Goal: Task Accomplishment & Management: Manage account settings

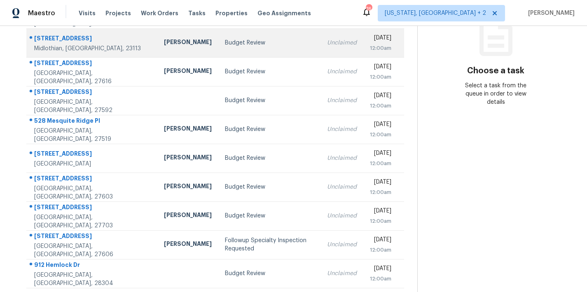
scroll to position [143, 0]
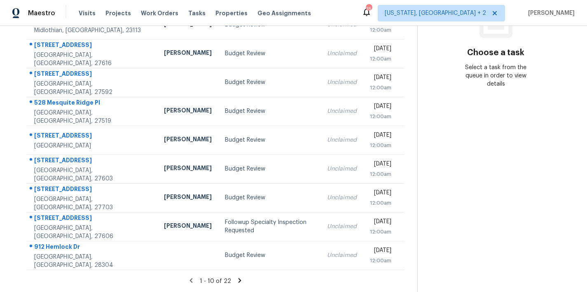
click at [236, 277] on icon at bounding box center [239, 280] width 7 height 7
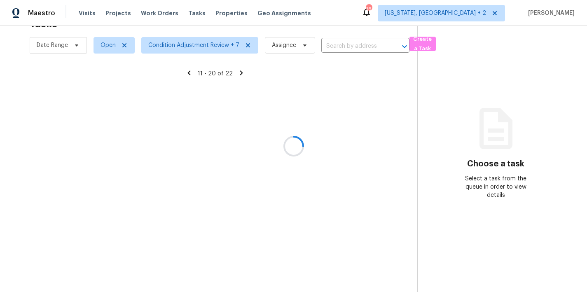
scroll to position [32, 0]
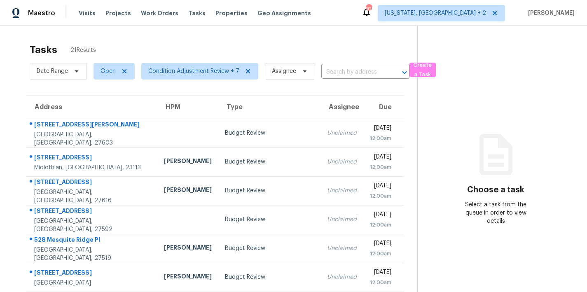
scroll to position [143, 0]
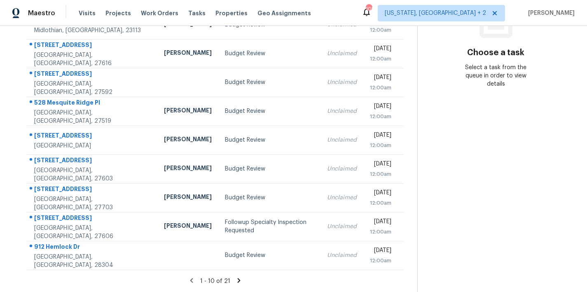
click at [235, 277] on icon at bounding box center [238, 280] width 7 height 7
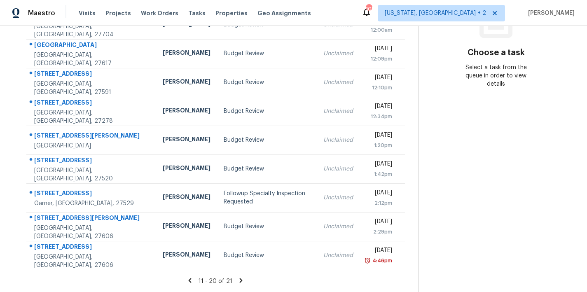
click at [237, 277] on icon at bounding box center [240, 280] width 7 height 7
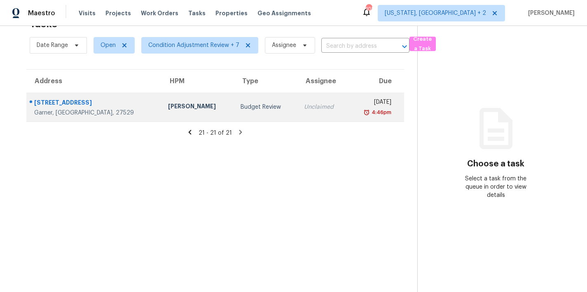
click at [98, 98] on div "[STREET_ADDRESS]" at bounding box center [94, 103] width 121 height 10
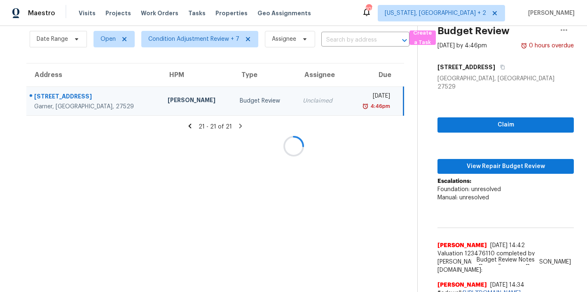
scroll to position [143, 0]
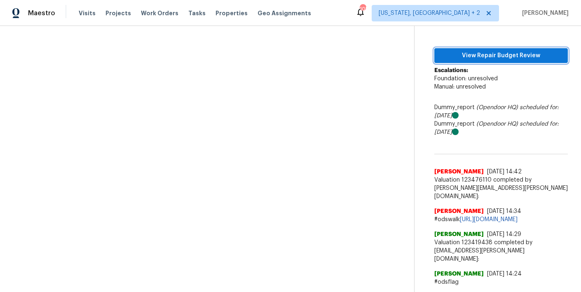
click at [493, 54] on button "View Repair Budget Review" at bounding box center [500, 55] width 133 height 15
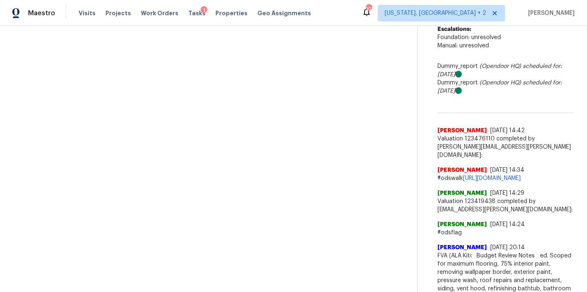
scroll to position [0, 0]
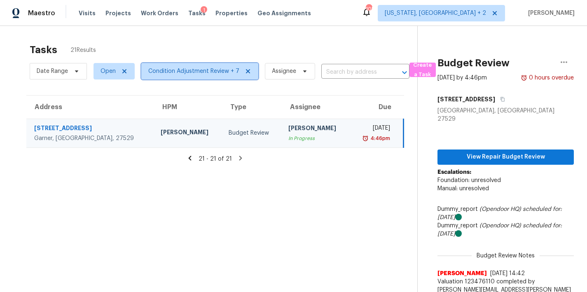
click at [179, 76] on span "Condition Adjustment Review + 7" at bounding box center [199, 71] width 117 height 16
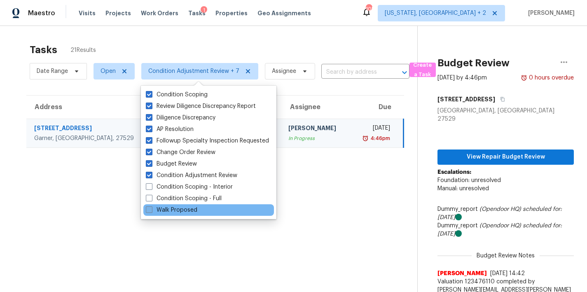
click at [167, 211] on label "Walk Proposed" at bounding box center [171, 210] width 51 height 8
click at [151, 211] on input "Walk Proposed" at bounding box center [148, 208] width 5 height 5
checkbox input "true"
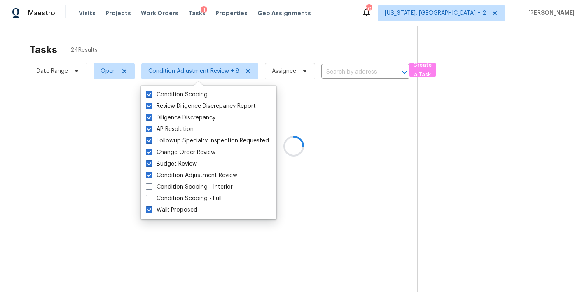
click at [253, 39] on div at bounding box center [293, 146] width 587 height 292
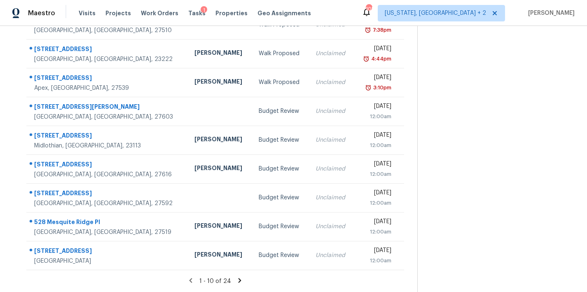
scroll to position [143, 0]
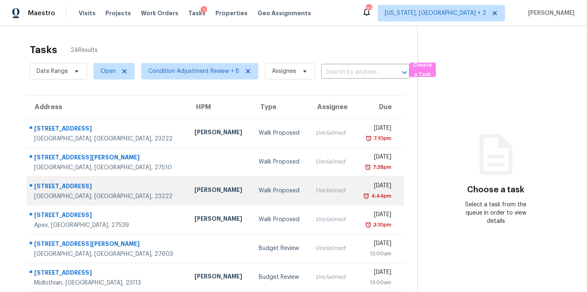
scroll to position [143, 0]
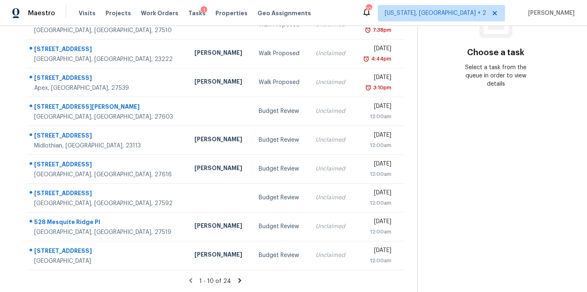
click at [236, 277] on icon at bounding box center [239, 280] width 7 height 7
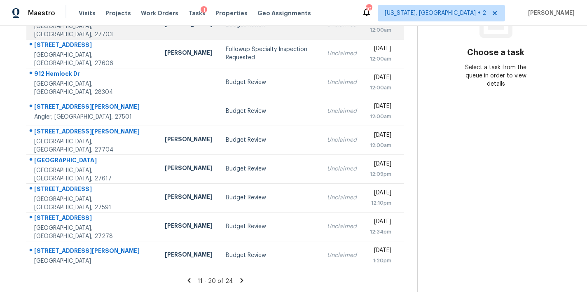
scroll to position [0, 0]
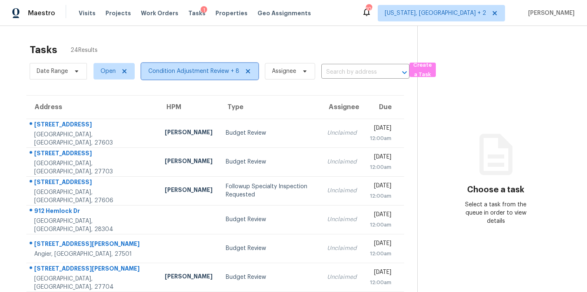
click at [173, 75] on span "Condition Adjustment Review + 8" at bounding box center [193, 71] width 91 height 8
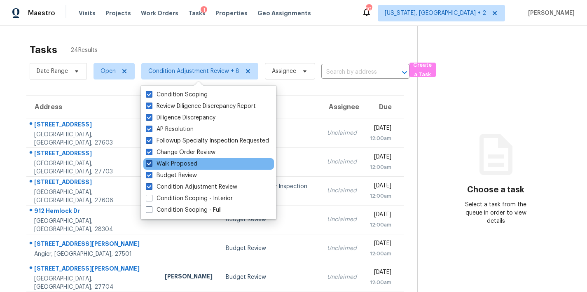
click at [173, 164] on label "Walk Proposed" at bounding box center [171, 164] width 51 height 8
click at [151, 164] on input "Walk Proposed" at bounding box center [148, 162] width 5 height 5
checkbox input "false"
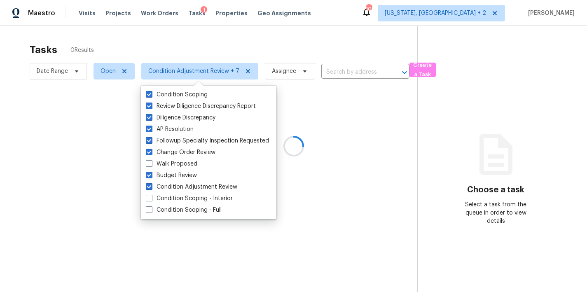
click at [175, 40] on div at bounding box center [293, 146] width 587 height 292
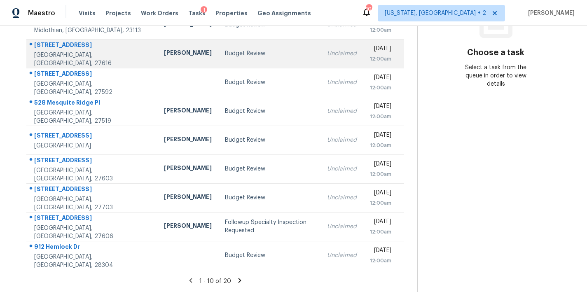
scroll to position [143, 0]
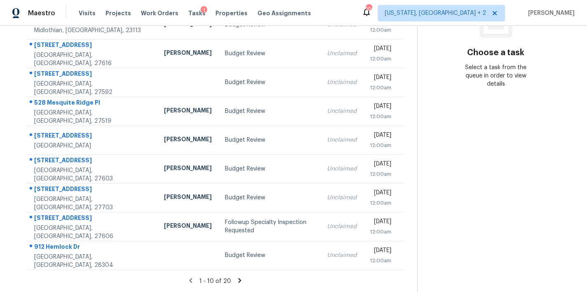
click at [238, 278] on icon at bounding box center [239, 280] width 3 height 5
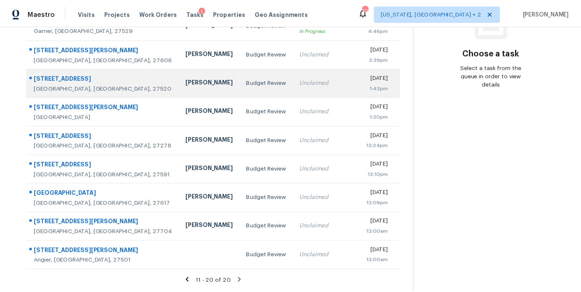
scroll to position [0, 0]
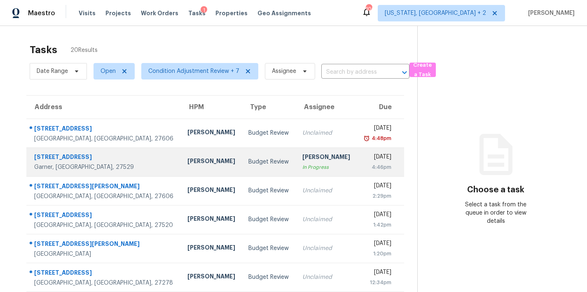
click at [302, 156] on div "[PERSON_NAME]" at bounding box center [326, 158] width 48 height 10
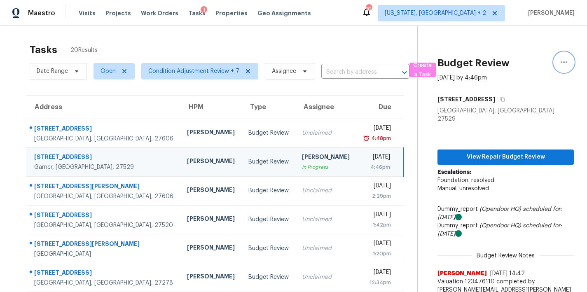
click at [560, 66] on icon "button" at bounding box center [564, 62] width 10 height 10
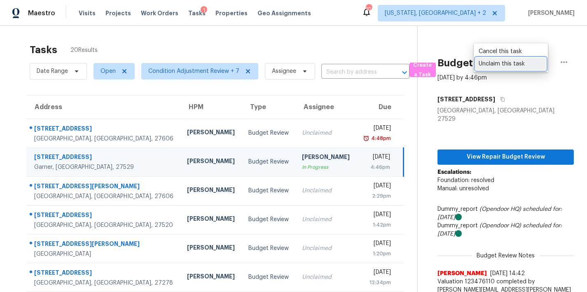
click at [492, 63] on div "Unclaim this task" at bounding box center [510, 64] width 64 height 8
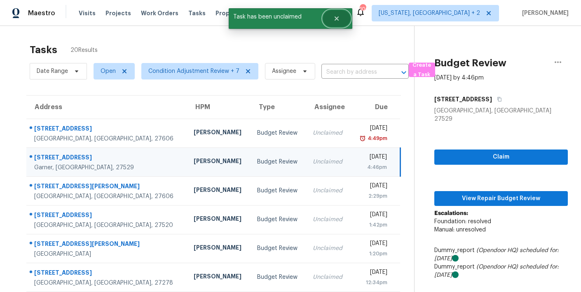
click at [337, 14] on button "Close" at bounding box center [336, 18] width 27 height 16
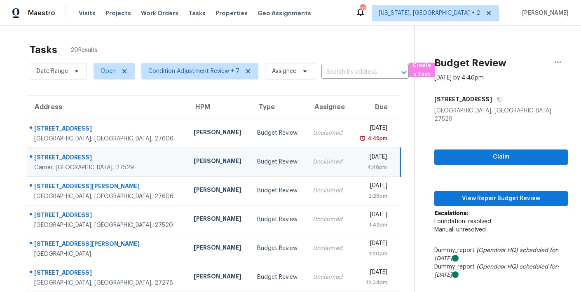
click at [376, 48] on div "Tasks 20 Results" at bounding box center [222, 49] width 384 height 21
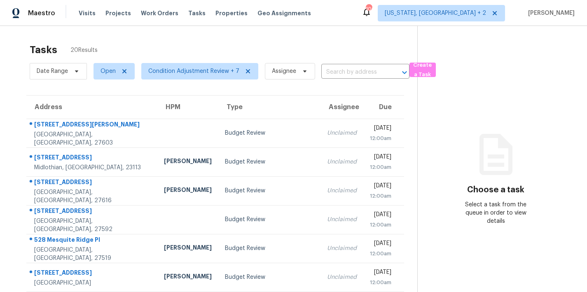
click at [284, 34] on div "Tasks 20 Results Date Range Open Condition Adjustment Review + 7 Assignee ​ Cre…" at bounding box center [293, 227] width 587 height 403
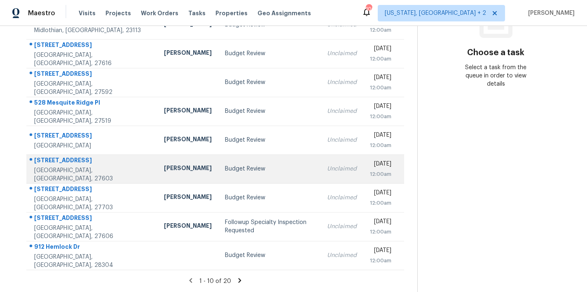
scroll to position [143, 0]
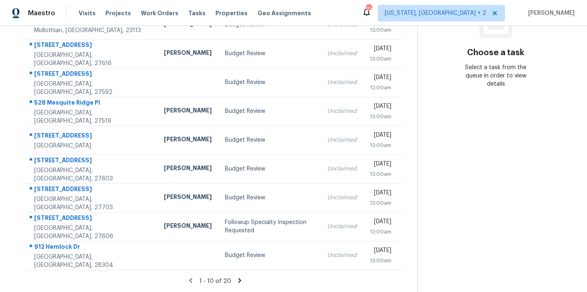
click at [237, 277] on icon at bounding box center [239, 280] width 7 height 7
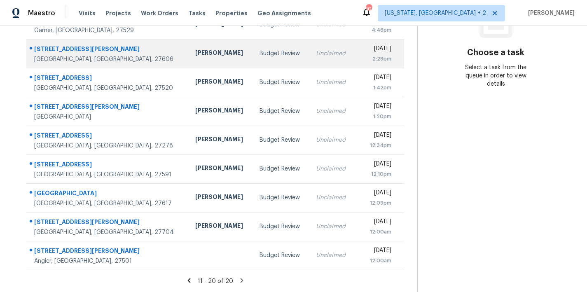
scroll to position [0, 0]
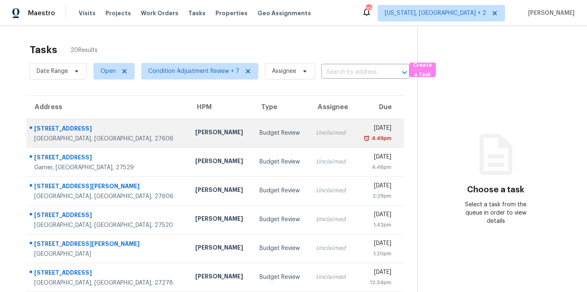
click at [354, 130] on td "Thu, Aug 14th 2025 4:49pm" at bounding box center [379, 133] width 50 height 29
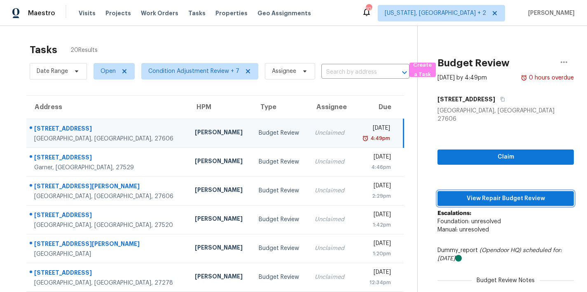
click at [507, 195] on span "View Repair Budget Review" at bounding box center [505, 199] width 123 height 10
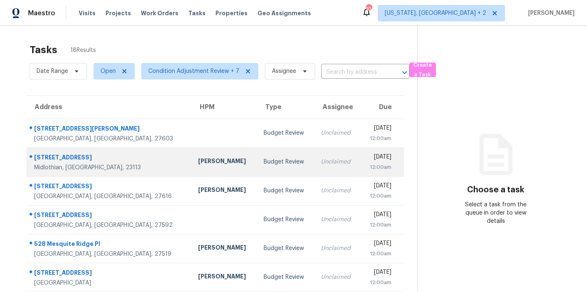
scroll to position [143, 0]
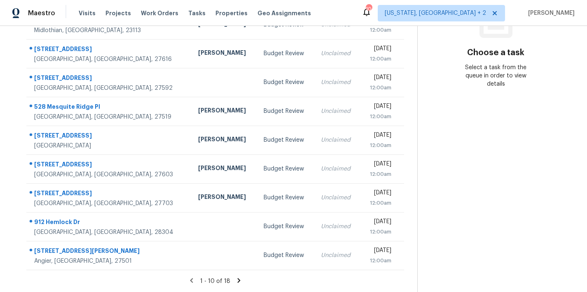
click at [235, 277] on icon at bounding box center [238, 280] width 7 height 7
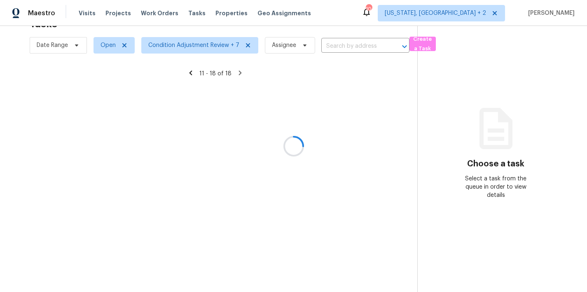
scroll to position [85, 0]
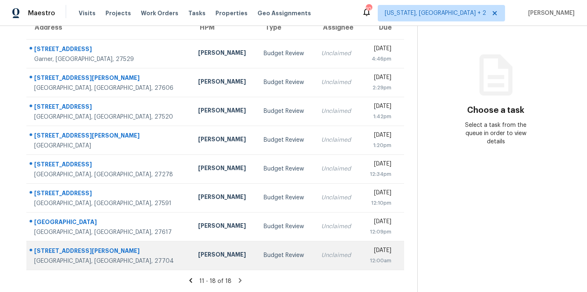
click at [198, 252] on div "[PERSON_NAME]" at bounding box center [224, 255] width 52 height 10
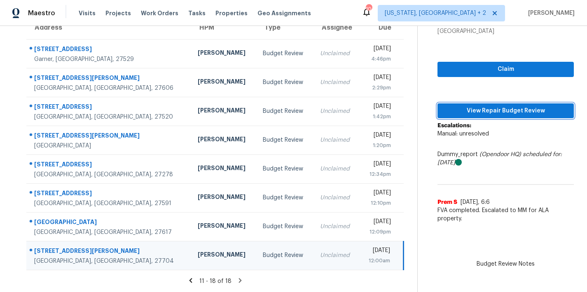
click at [517, 110] on span "View Repair Budget Review" at bounding box center [505, 111] width 123 height 10
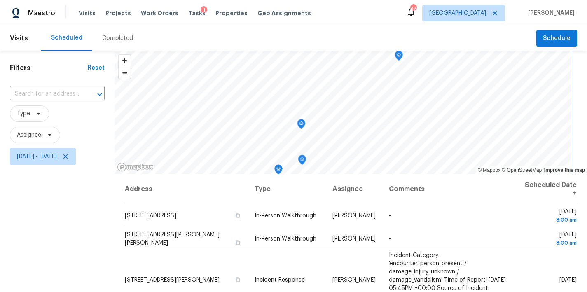
click at [346, 187] on div "© Mapbox © OpenStreetMap Improve this map Address Type Assignee Comments Schedu…" at bounding box center [350, 229] width 472 height 357
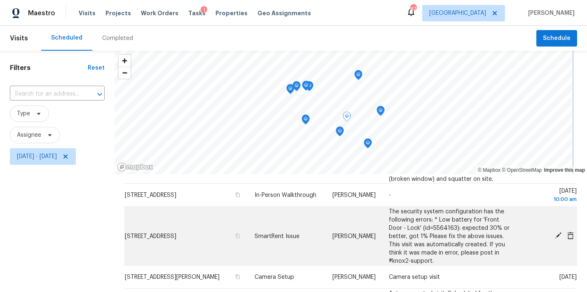
scroll to position [137, 0]
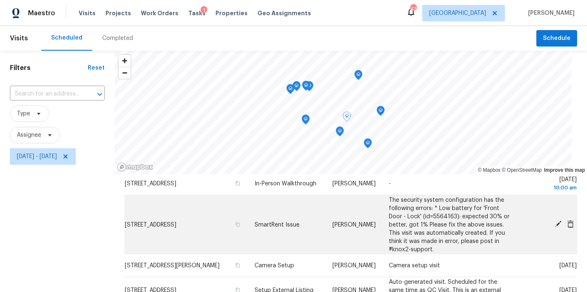
click at [567, 227] on icon at bounding box center [570, 223] width 7 height 7
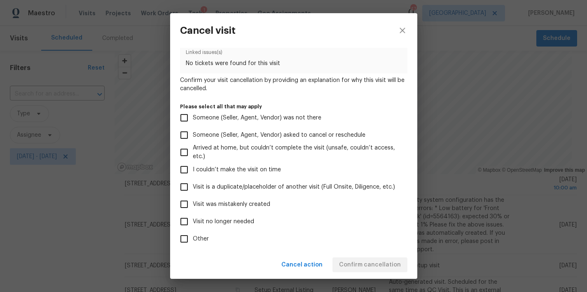
scroll to position [74, 0]
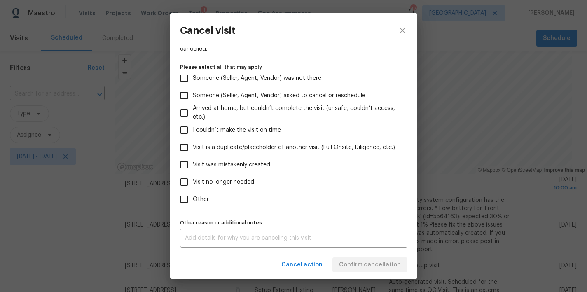
click at [243, 161] on span "Visit was mistakenly created" at bounding box center [231, 165] width 77 height 9
click at [193, 161] on input "Visit was mistakenly created" at bounding box center [183, 164] width 17 height 17
checkbox input "true"
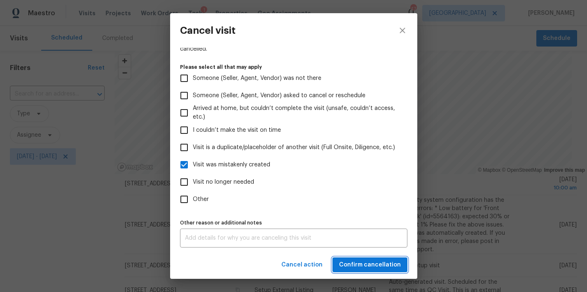
click at [393, 266] on span "Confirm cancellation" at bounding box center [370, 265] width 62 height 10
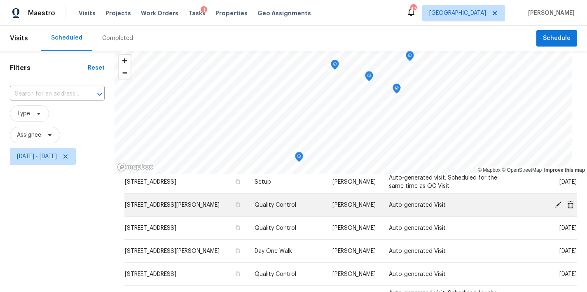
scroll to position [219, 0]
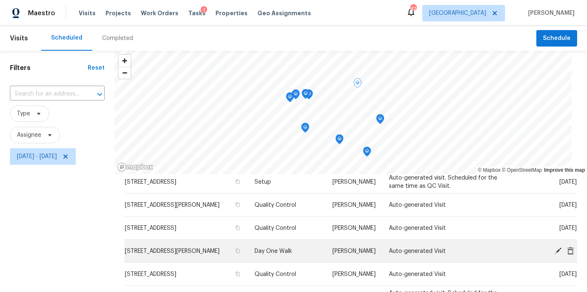
click at [555, 251] on icon at bounding box center [558, 250] width 7 height 7
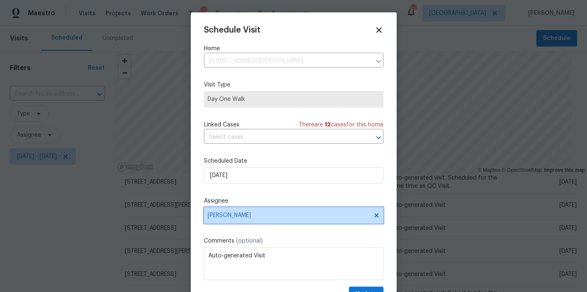
click at [235, 212] on span "[PERSON_NAME]" at bounding box center [294, 215] width 180 height 16
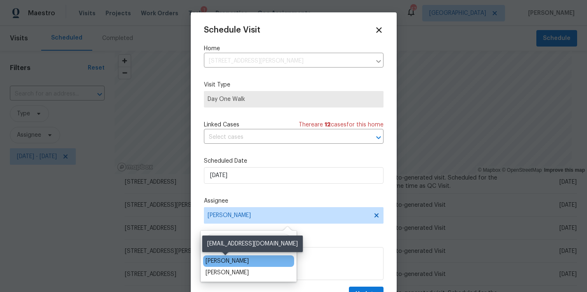
type input "wayne"
click at [240, 261] on div "[PERSON_NAME]" at bounding box center [226, 261] width 43 height 8
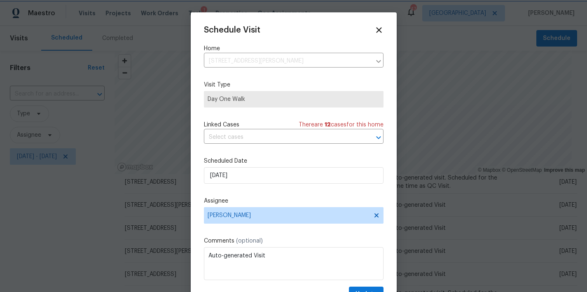
scroll to position [15, 0]
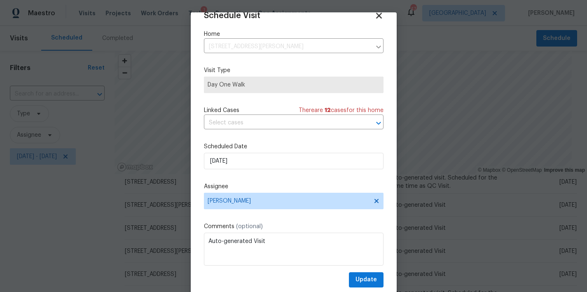
click at [376, 16] on icon at bounding box center [379, 16] width 6 height 6
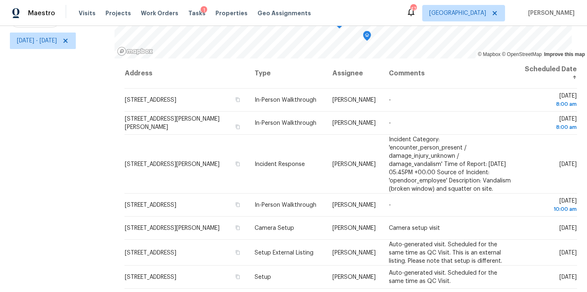
scroll to position [0, 0]
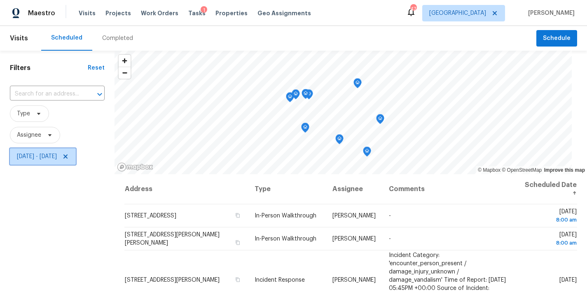
click at [68, 156] on icon at bounding box center [65, 156] width 4 height 4
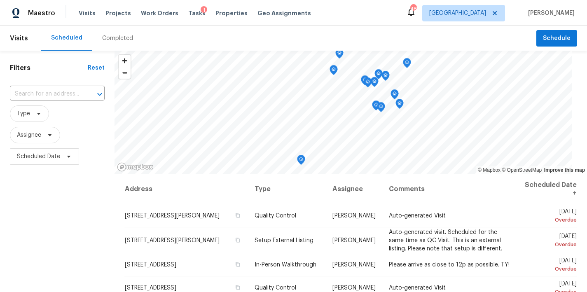
click at [61, 203] on div "Filters Reset ​ Type Assignee Scheduled Date" at bounding box center [57, 229] width 114 height 357
click at [40, 156] on span "Scheduled Date" at bounding box center [38, 156] width 43 height 8
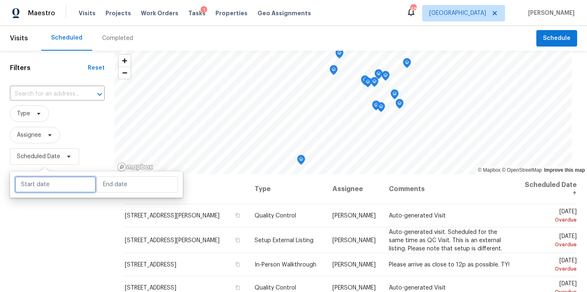
click at [54, 184] on input "text" at bounding box center [55, 184] width 81 height 16
select select "7"
select select "2025"
select select "8"
select select "2025"
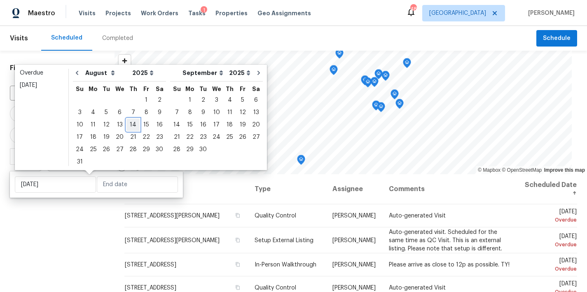
click at [127, 124] on div "14" at bounding box center [132, 125] width 13 height 12
type input "Thu, Aug 14"
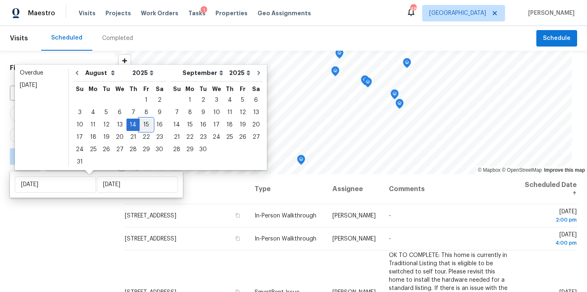
click at [140, 125] on div "15" at bounding box center [146, 125] width 13 height 12
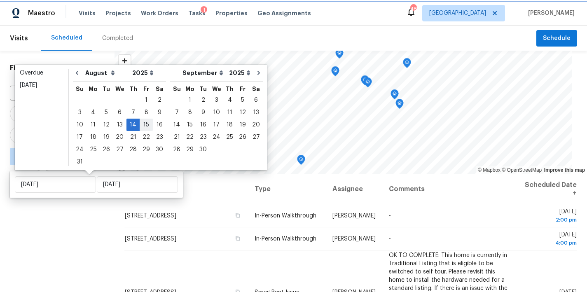
type input "Fri, Aug 15"
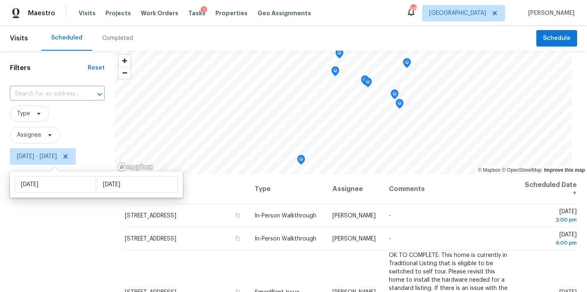
click at [42, 252] on div "Filters Reset ​ Type Assignee Thu, Aug 14 - Fri, Aug 15" at bounding box center [57, 229] width 114 height 357
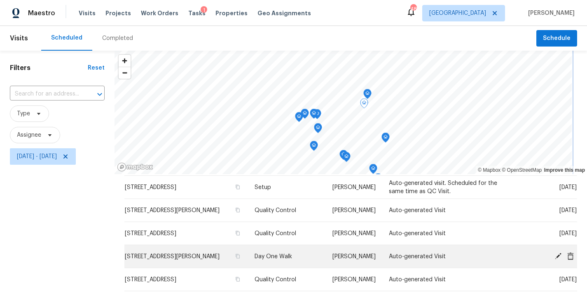
scroll to position [372, 0]
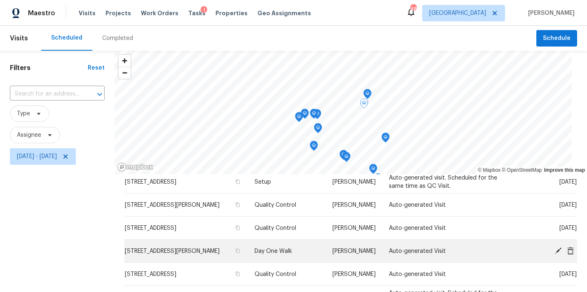
click at [555, 250] on icon at bounding box center [558, 250] width 7 height 7
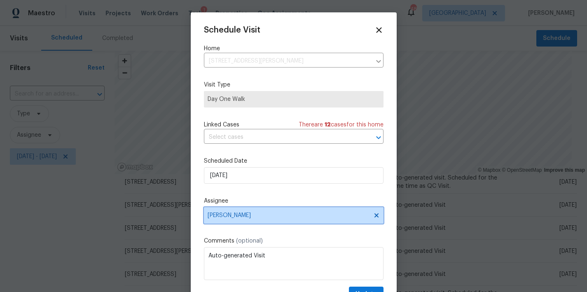
click at [242, 215] on span "[PERSON_NAME]" at bounding box center [288, 215] width 161 height 7
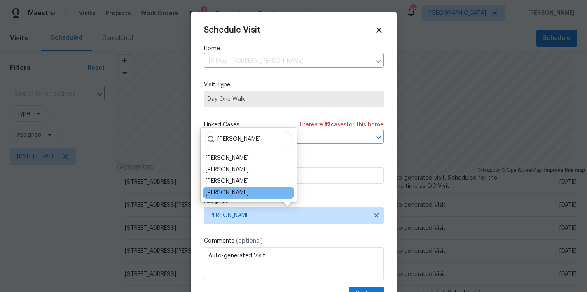
type input "nichol"
click at [246, 192] on div "[PERSON_NAME]" at bounding box center [226, 193] width 43 height 8
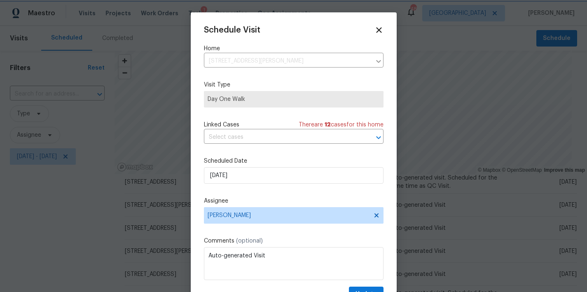
scroll to position [15, 0]
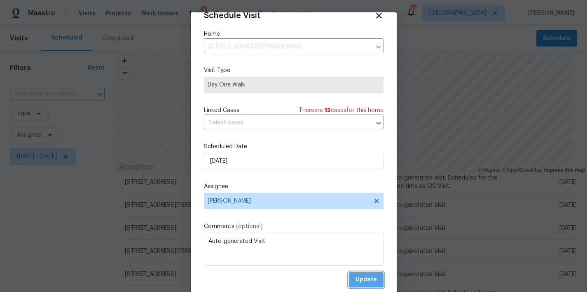
click at [361, 282] on span "Update" at bounding box center [365, 280] width 21 height 10
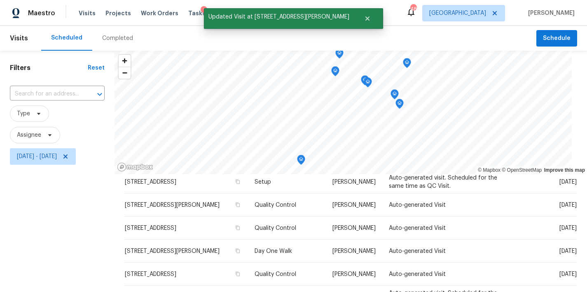
click at [70, 230] on div "Filters Reset ​ Type Assignee Thu, Aug 14 - Fri, Aug 15" at bounding box center [57, 229] width 114 height 357
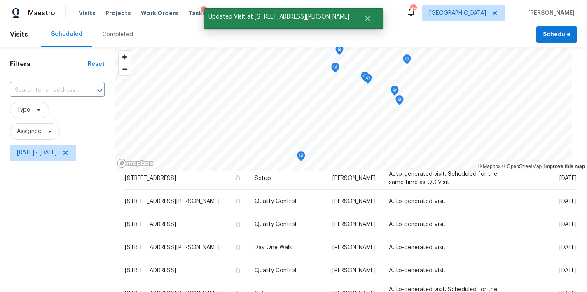
scroll to position [0, 0]
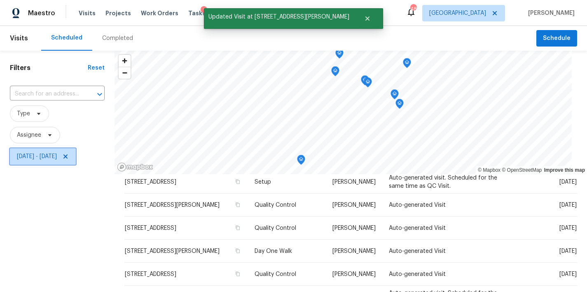
click at [69, 157] on icon at bounding box center [65, 156] width 7 height 7
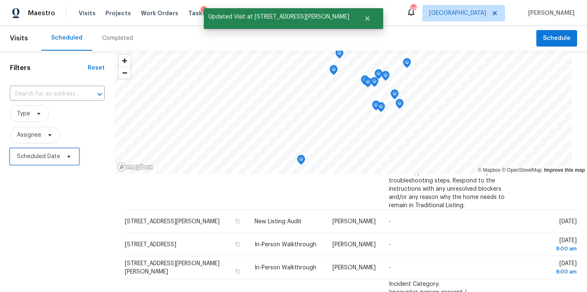
click at [44, 156] on span "Scheduled Date" at bounding box center [38, 156] width 43 height 8
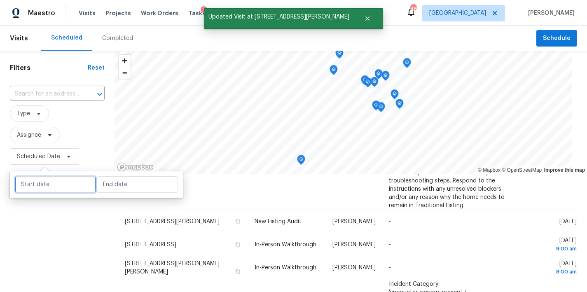
click at [60, 180] on input "text" at bounding box center [55, 184] width 81 height 16
select select "7"
select select "2025"
select select "8"
select select "2025"
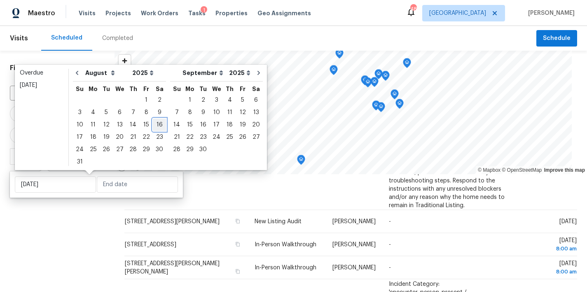
click at [155, 127] on div "16" at bounding box center [159, 125] width 13 height 12
type input "Sat, Aug 16"
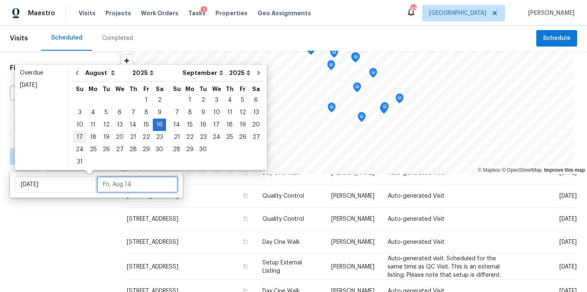
scroll to position [316, 0]
click at [82, 137] on div "17" at bounding box center [80, 137] width 14 height 12
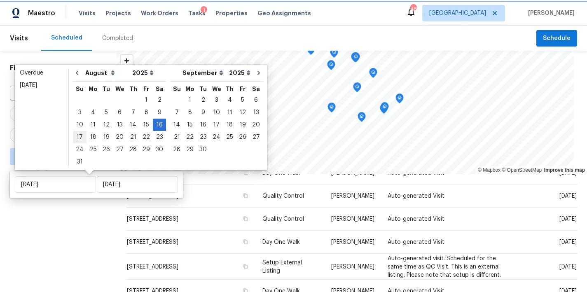
type input "Sun, Aug 17"
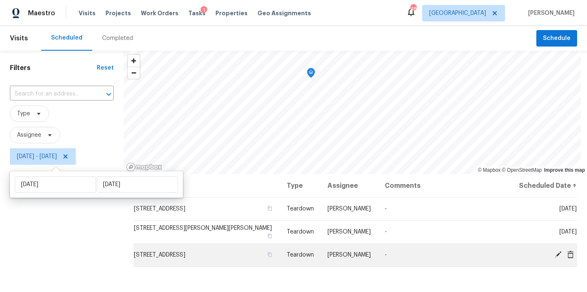
click at [340, 257] on span "[PERSON_NAME]" at bounding box center [348, 255] width 43 height 6
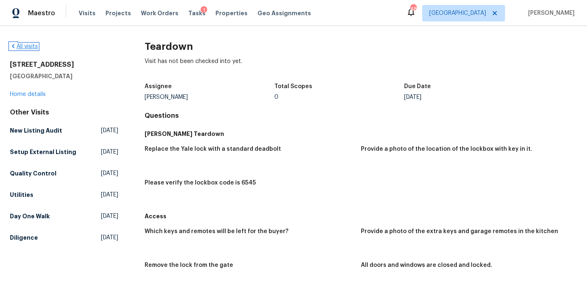
click at [27, 45] on link "All visits" at bounding box center [24, 47] width 28 height 6
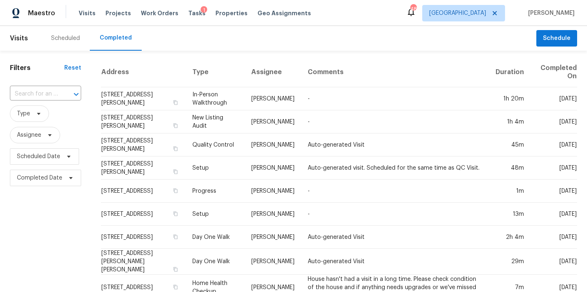
click at [73, 44] on div "Scheduled" at bounding box center [65, 38] width 49 height 25
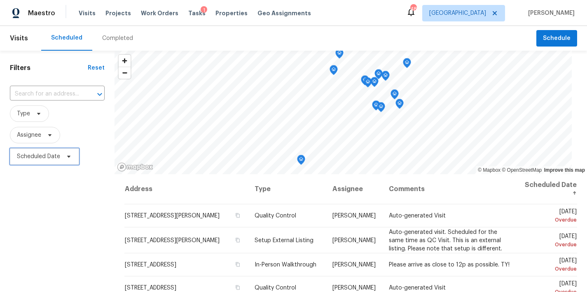
click at [37, 154] on span "Scheduled Date" at bounding box center [38, 156] width 43 height 8
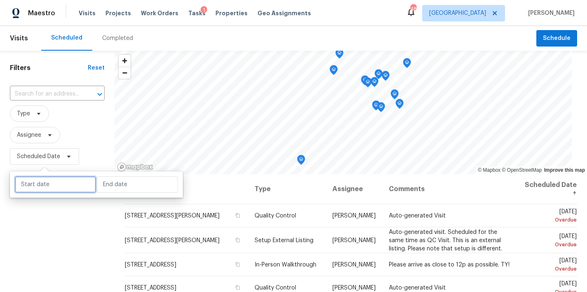
click at [45, 188] on input "text" at bounding box center [55, 184] width 81 height 16
select select "7"
select select "2025"
select select "8"
select select "2025"
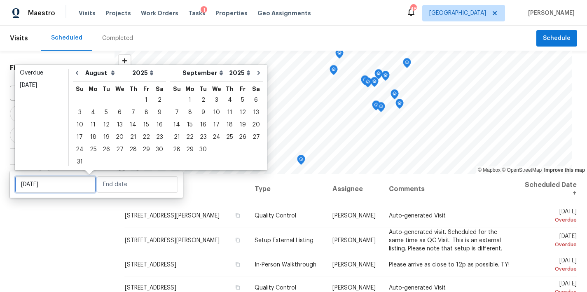
type input "Sat, Aug 23"
type input "Sun, Sep 14"
click at [156, 127] on div "16" at bounding box center [159, 125] width 13 height 12
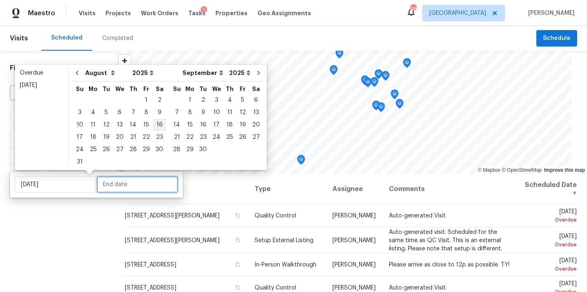
type input "Sat, Aug 16"
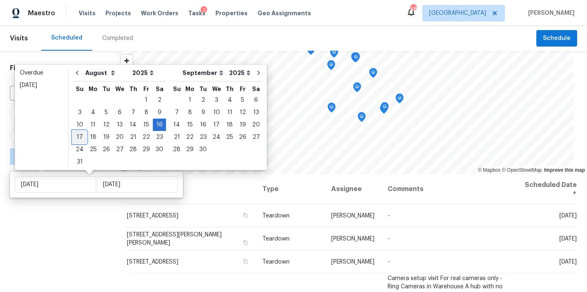
click at [81, 137] on div "17" at bounding box center [80, 137] width 14 height 12
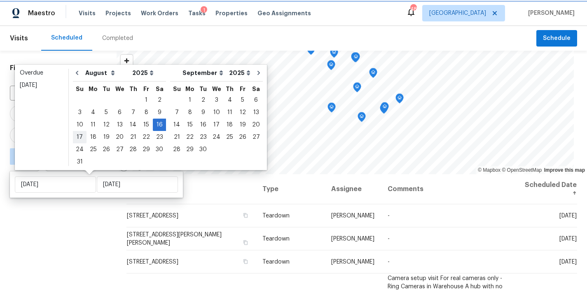
type input "Sun, Aug 17"
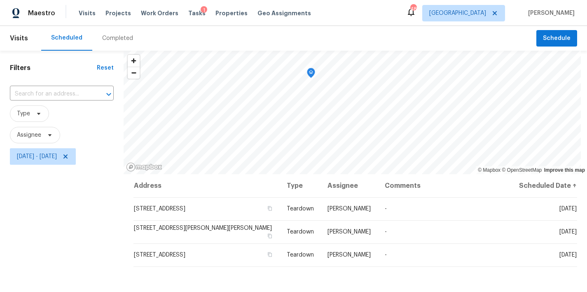
click at [64, 227] on div "Filters Reset ​ Type Assignee Sat, Aug 16 - Sun, Aug 17" at bounding box center [62, 229] width 124 height 357
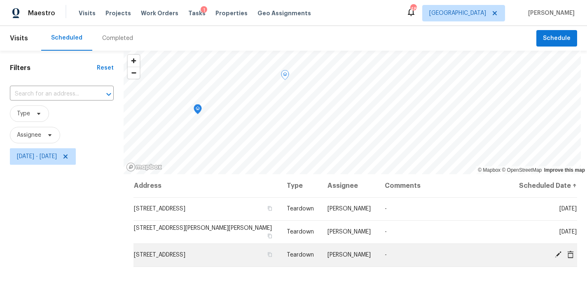
click at [555, 254] on icon at bounding box center [558, 254] width 7 height 7
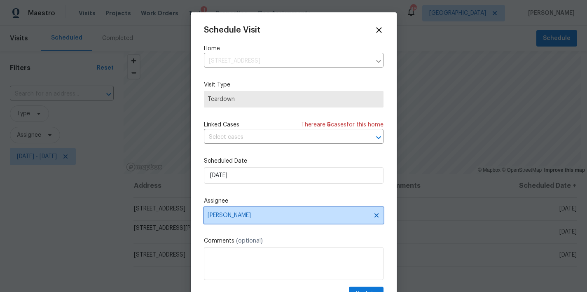
click at [240, 213] on span "[PERSON_NAME]" at bounding box center [288, 215] width 161 height 7
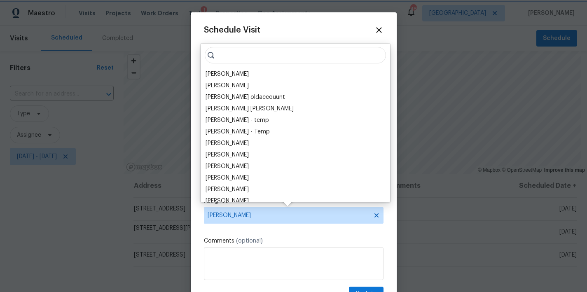
click at [250, 219] on span "[PERSON_NAME]" at bounding box center [288, 215] width 161 height 7
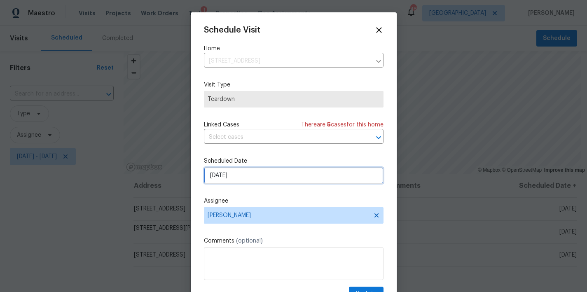
click at [243, 177] on input "8/17/2025" at bounding box center [294, 175] width 180 height 16
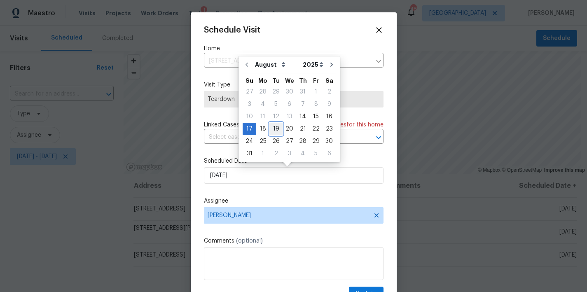
click at [271, 127] on div "19" at bounding box center [275, 129] width 13 height 12
type input "8/19/2025"
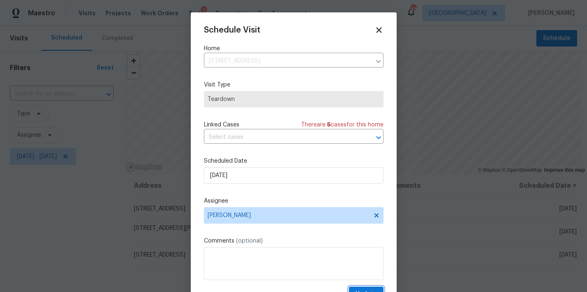
click at [356, 288] on button "Update" at bounding box center [366, 294] width 35 height 15
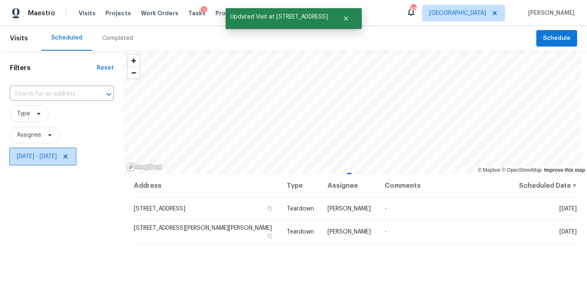
click at [69, 158] on icon at bounding box center [65, 156] width 7 height 7
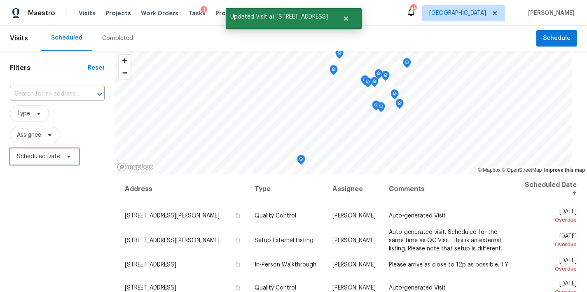
click at [27, 157] on span "Scheduled Date" at bounding box center [38, 156] width 43 height 8
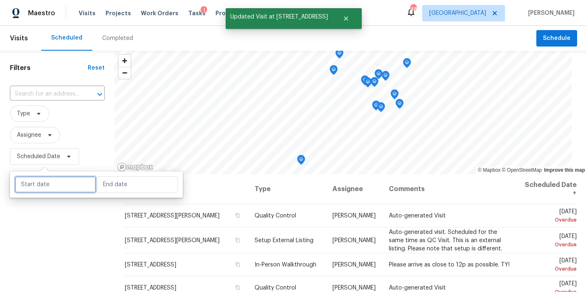
select select "7"
select select "2025"
select select "8"
select select "2025"
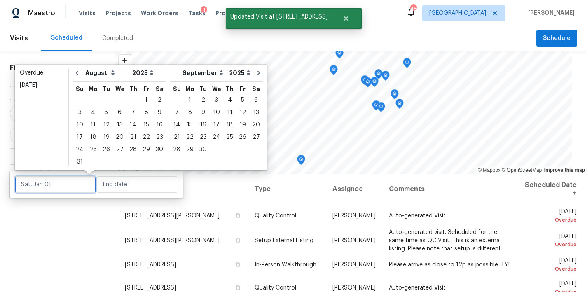
click at [46, 180] on input "text" at bounding box center [55, 184] width 81 height 16
click at [89, 135] on div "18" at bounding box center [92, 137] width 13 height 12
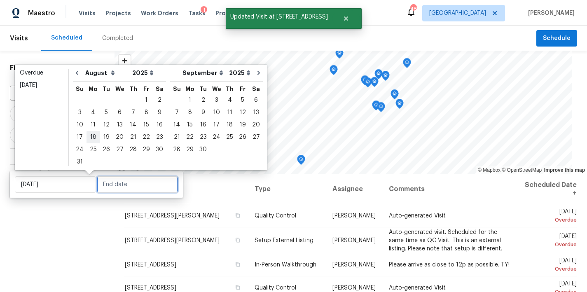
type input "Mon, Aug 18"
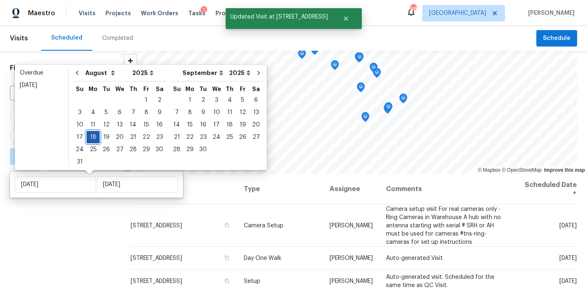
click at [91, 139] on div "18" at bounding box center [92, 137] width 13 height 12
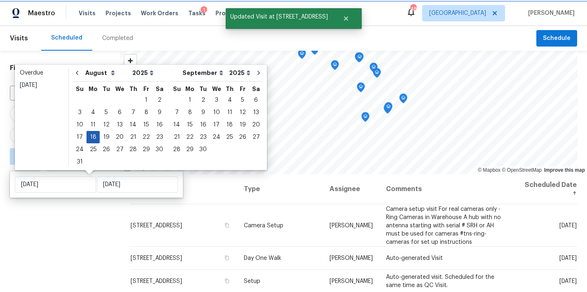
type input "Mon, Aug 18"
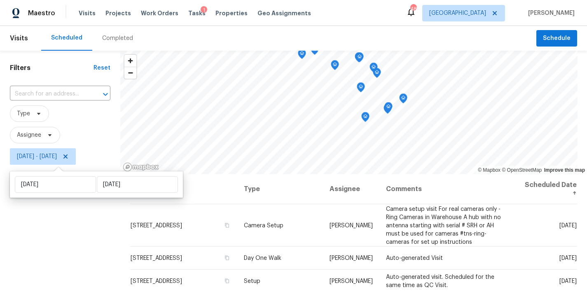
click at [48, 246] on div "Filters Reset ​ Type Assignee Mon, Aug 18 - Mon, Aug 18" at bounding box center [60, 229] width 120 height 357
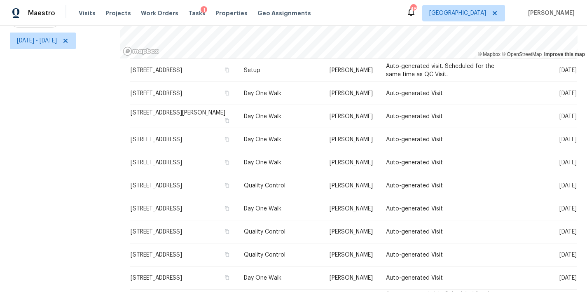
scroll to position [58, 0]
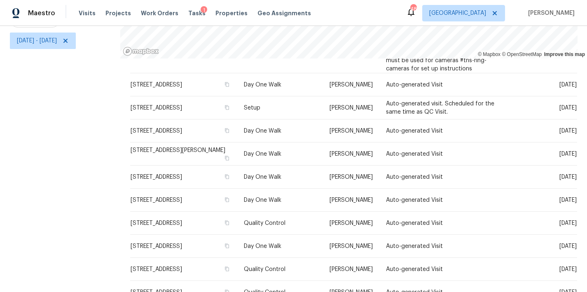
click at [26, 187] on div "Filters Reset ​ Type Assignee Mon, Aug 18 - Mon, Aug 18" at bounding box center [60, 113] width 120 height 357
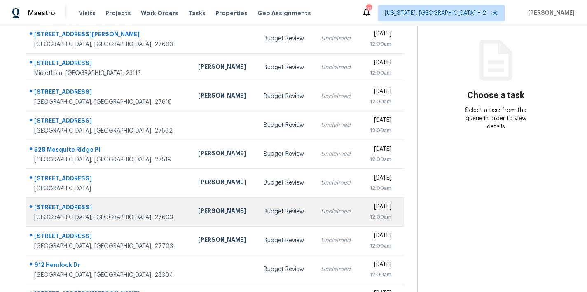
scroll to position [68, 0]
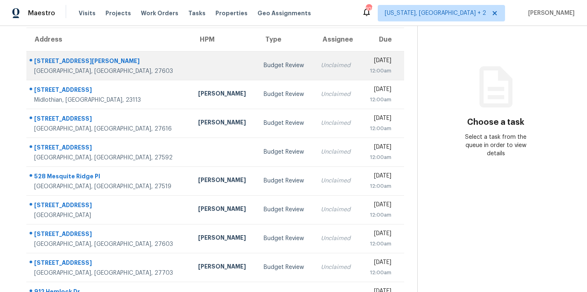
click at [198, 65] on div at bounding box center [224, 66] width 52 height 2
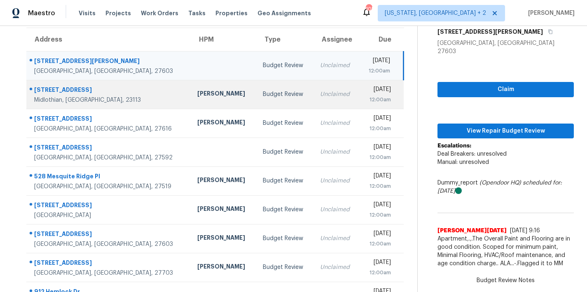
click at [197, 94] on div "[PERSON_NAME]" at bounding box center [223, 94] width 52 height 10
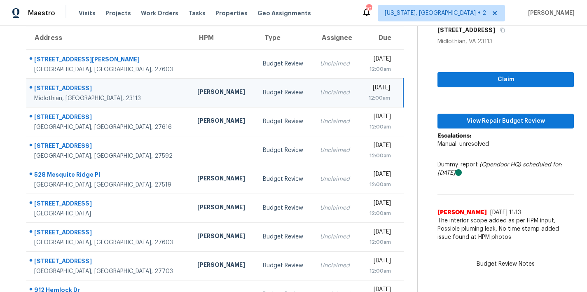
scroll to position [64, 0]
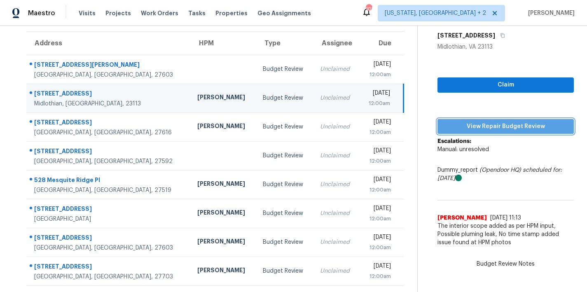
click at [503, 128] on span "View Repair Budget Review" at bounding box center [505, 126] width 123 height 10
